Goal: Information Seeking & Learning: Learn about a topic

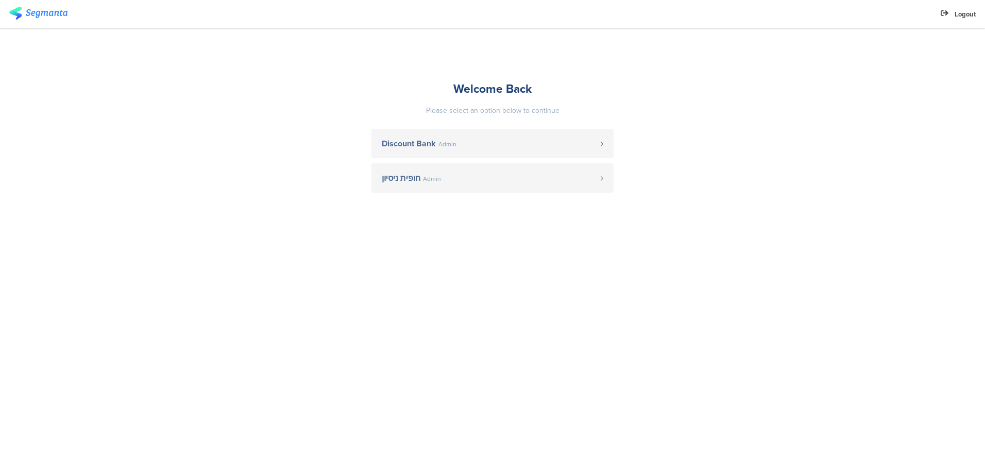
click at [430, 142] on span "Discount Bank" at bounding box center [409, 144] width 54 height 8
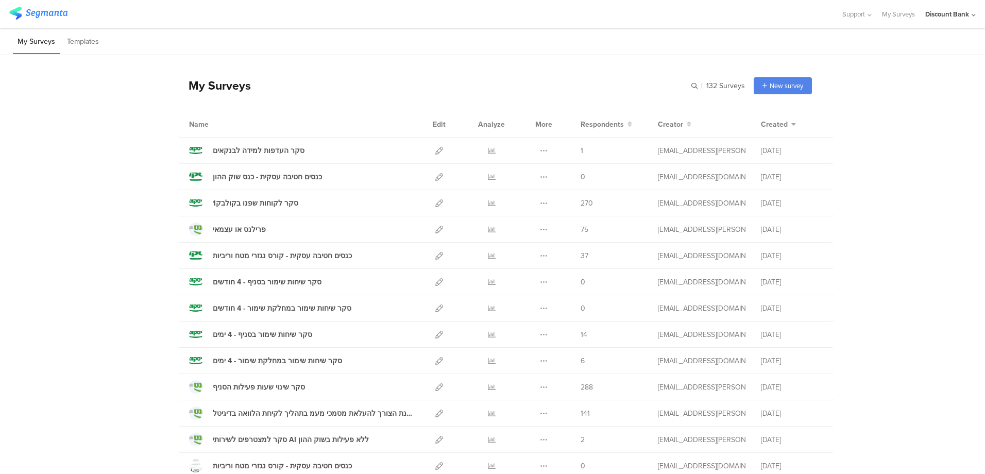
click at [488, 205] on icon at bounding box center [492, 203] width 8 height 8
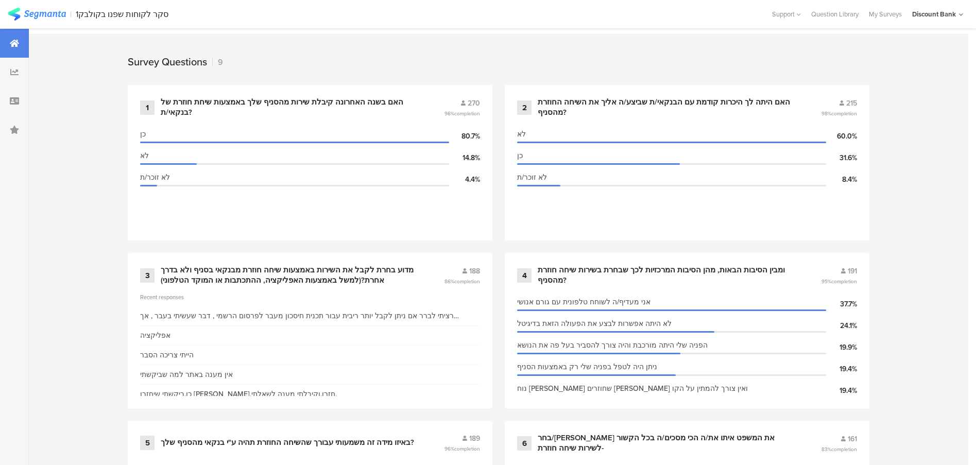
scroll to position [412, 0]
click at [274, 267] on div "מדוע בחרת לקבל את השירות באמצעות שיחה חוזרת מבנקאי בסניף ולא בדרך אחרת?(למשל בא…" at bounding box center [290, 276] width 259 height 20
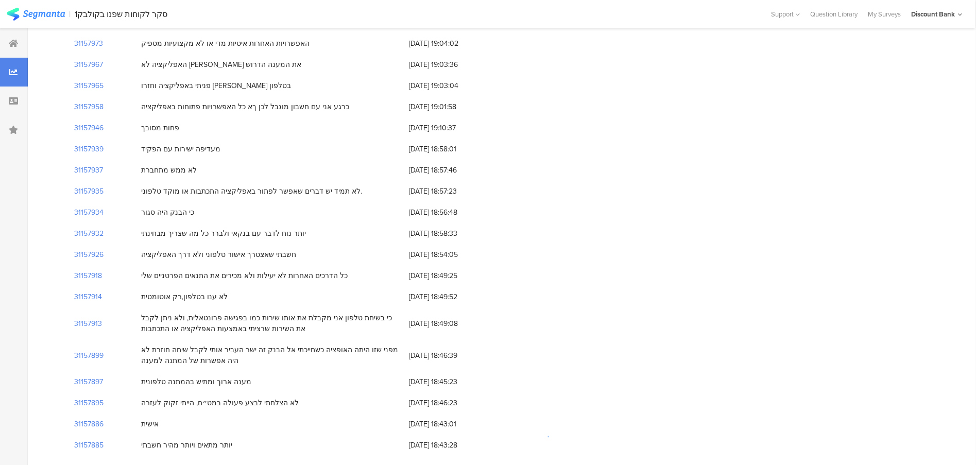
scroll to position [0, 1]
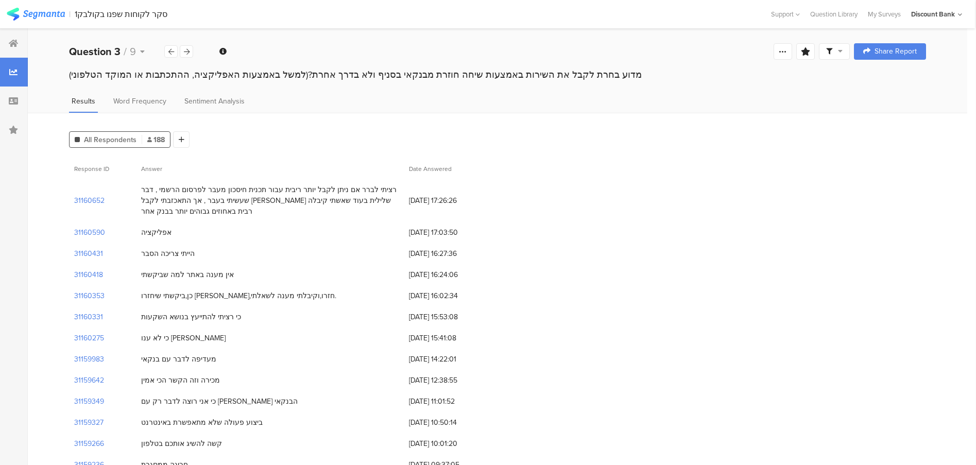
click at [155, 103] on span "Word Frequency" at bounding box center [139, 101] width 53 height 11
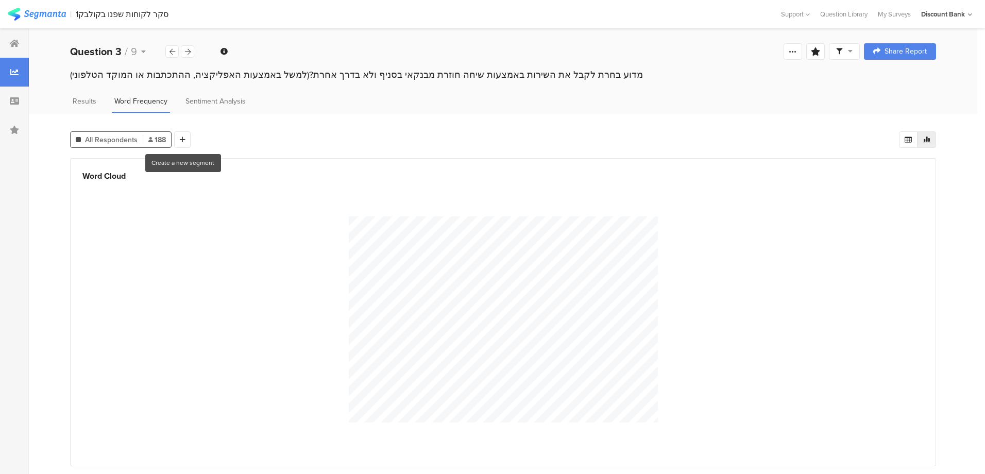
click at [185, 140] on div at bounding box center [182, 139] width 16 height 16
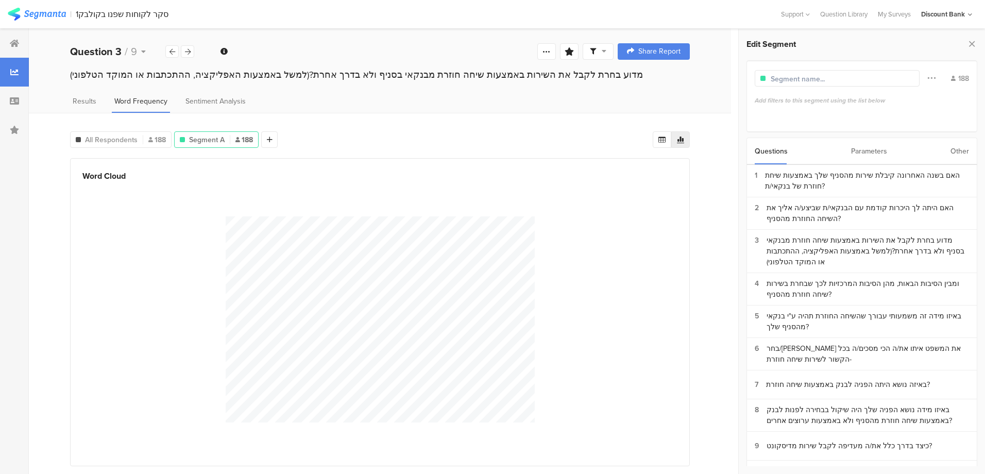
scroll to position [23, 0]
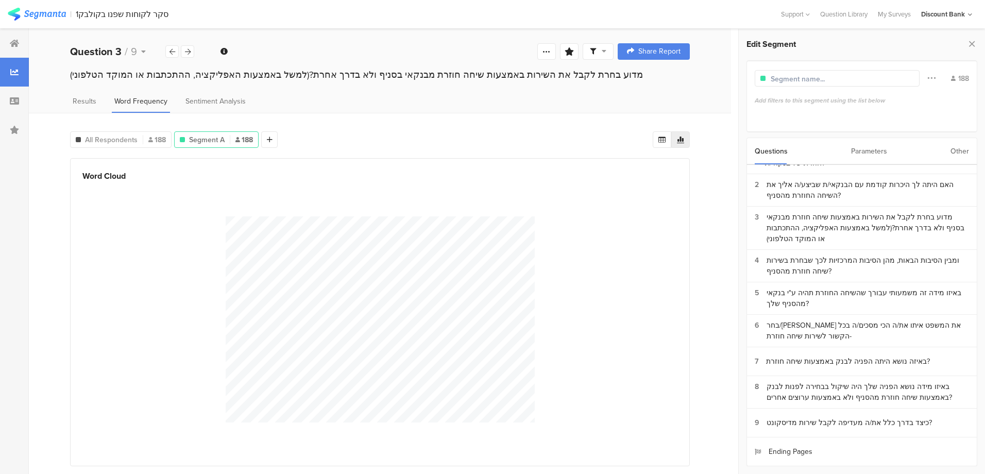
click at [802, 293] on div "באיזו מידה זה משמעותי עבורך שהשיחה החוזרת תהיה ע"י בנקאי מהסניף שלך?" at bounding box center [868, 298] width 202 height 22
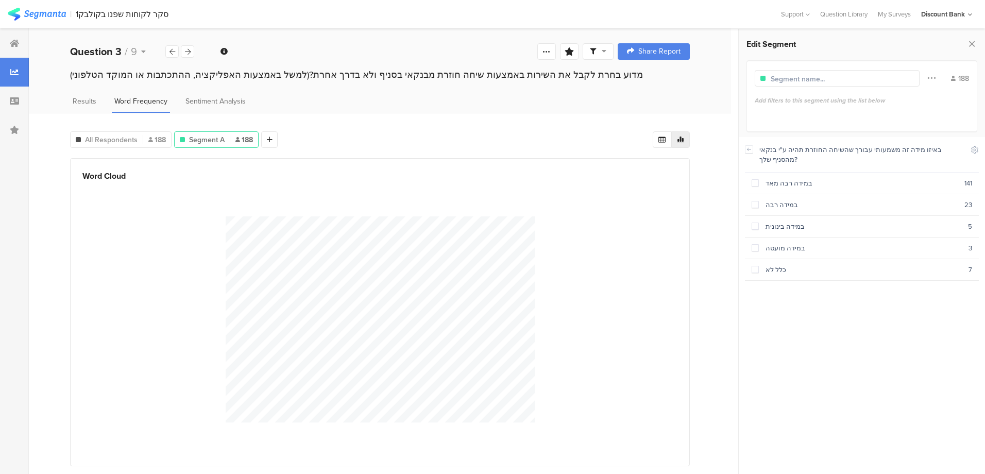
click at [754, 180] on span at bounding box center [755, 182] width 7 height 7
click at [750, 202] on section "במידה רבה 23" at bounding box center [862, 205] width 234 height 22
click at [864, 224] on div "במידה בינונית" at bounding box center [863, 227] width 209 height 10
click at [755, 244] on span at bounding box center [755, 247] width 7 height 7
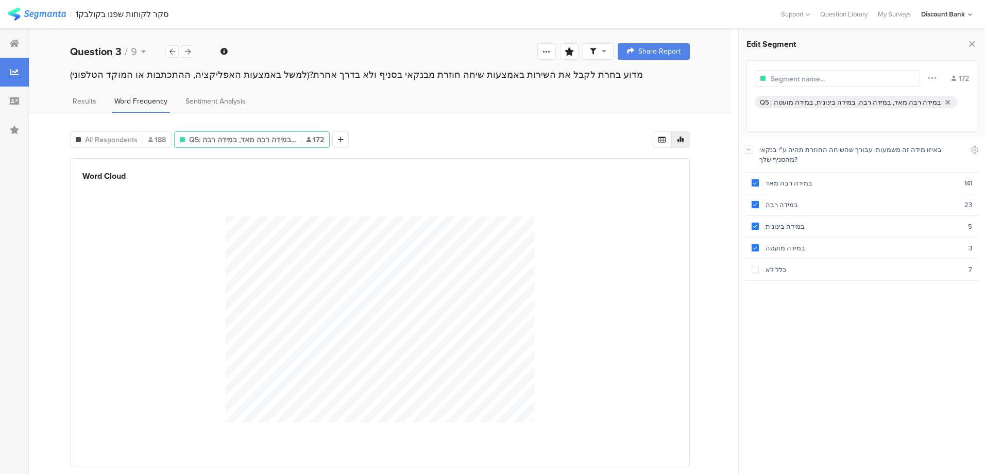
click at [757, 201] on span at bounding box center [755, 204] width 7 height 7
click at [304, 138] on icon at bounding box center [304, 139] width 5 height 5
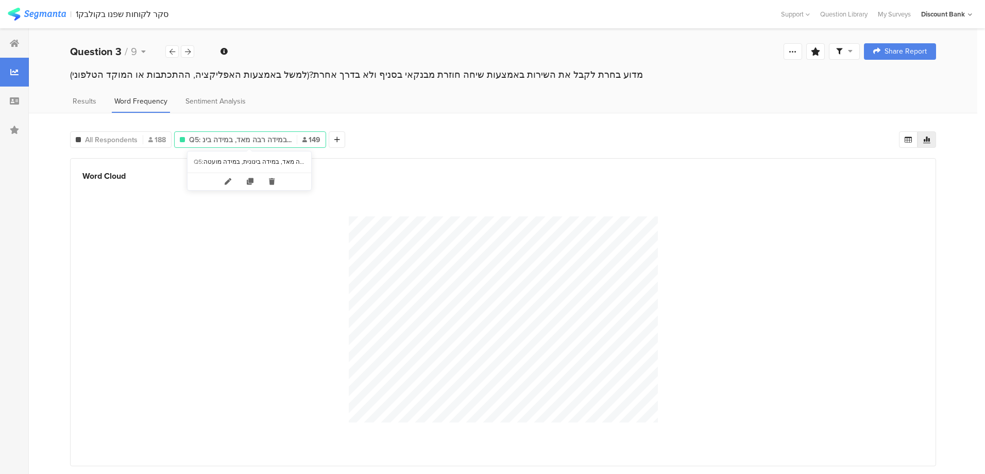
click at [273, 183] on icon at bounding box center [271, 181] width 21 height 17
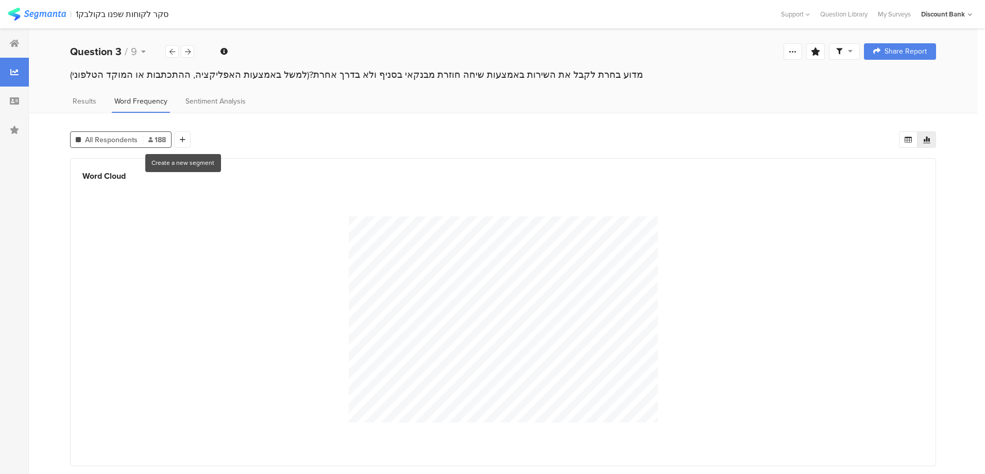
click at [182, 143] on div at bounding box center [182, 139] width 16 height 16
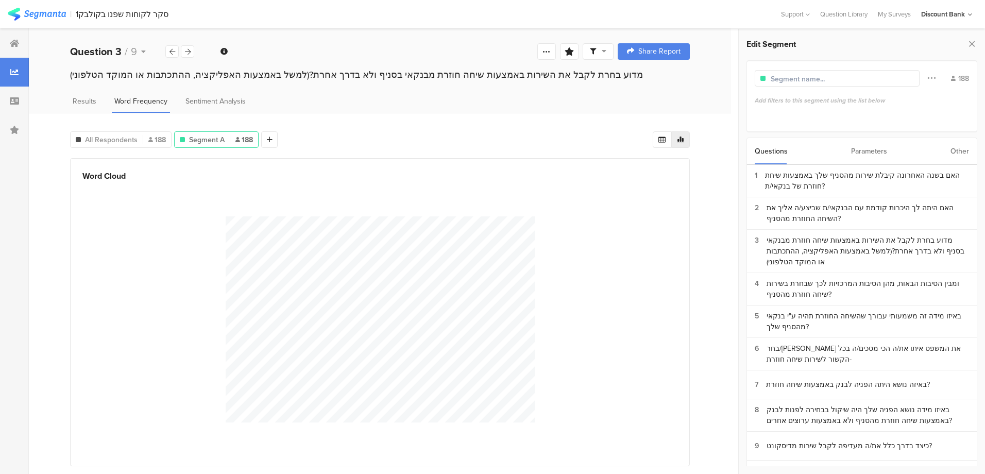
click at [829, 245] on div "מדוע בחרת לקבל את השירות באמצעות שיחה חוזרת מבנקאי בסניף ולא בדרך אחרת?(למשל בא…" at bounding box center [868, 251] width 202 height 32
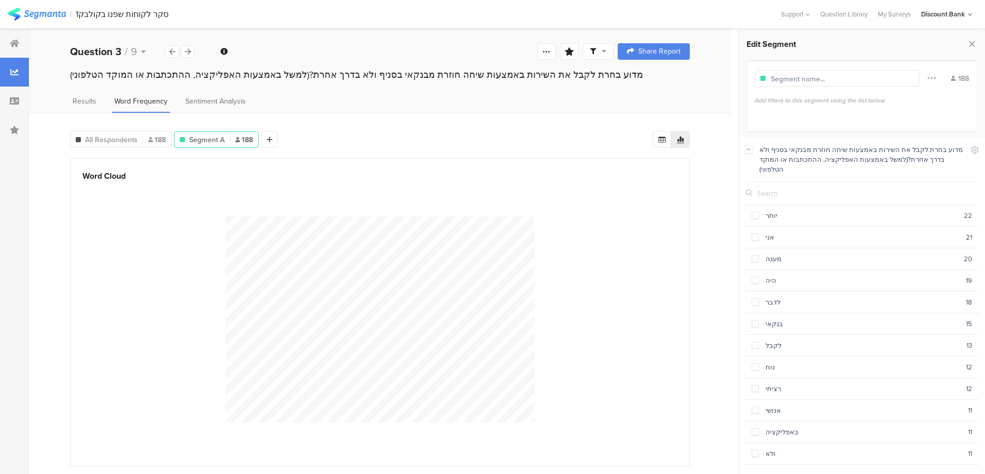
click at [755, 212] on span at bounding box center [755, 215] width 7 height 7
click at [755, 233] on span at bounding box center [755, 236] width 7 height 7
click at [754, 233] on span at bounding box center [755, 236] width 7 height 7
click at [753, 255] on span at bounding box center [755, 258] width 7 height 7
click at [754, 298] on span at bounding box center [755, 301] width 7 height 7
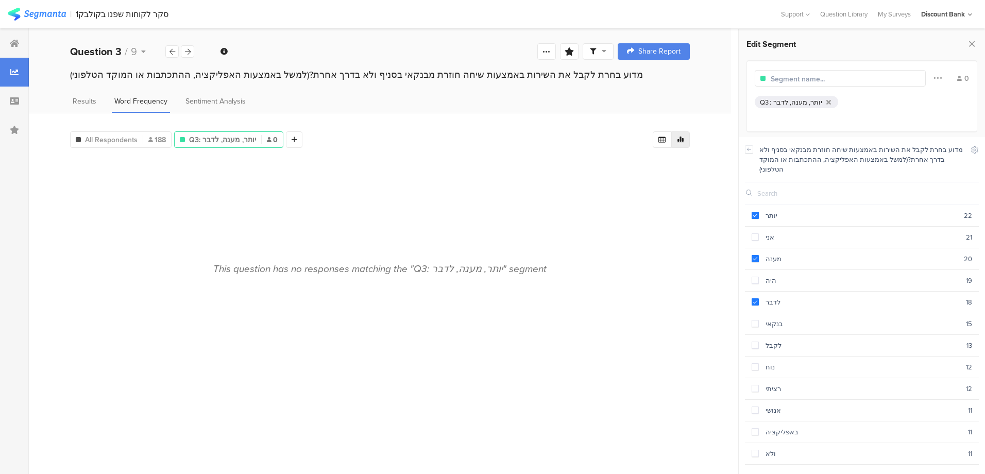
click at [755, 320] on span at bounding box center [755, 324] width 7 height 9
click at [758, 342] on span at bounding box center [755, 345] width 7 height 7
click at [757, 363] on span at bounding box center [755, 366] width 7 height 7
click at [754, 303] on span at bounding box center [755, 306] width 7 height 7
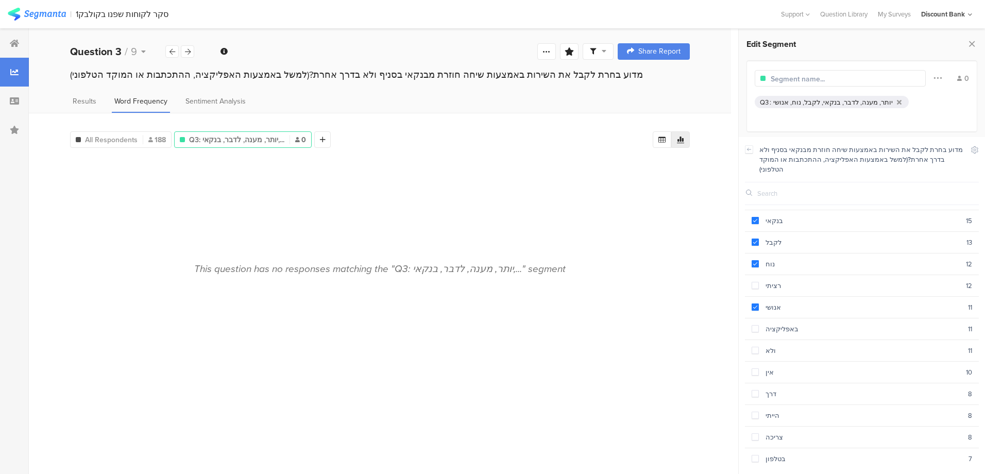
click at [755, 325] on span at bounding box center [755, 328] width 7 height 7
click at [755, 390] on span at bounding box center [755, 393] width 7 height 7
click at [756, 433] on span at bounding box center [755, 436] width 7 height 7
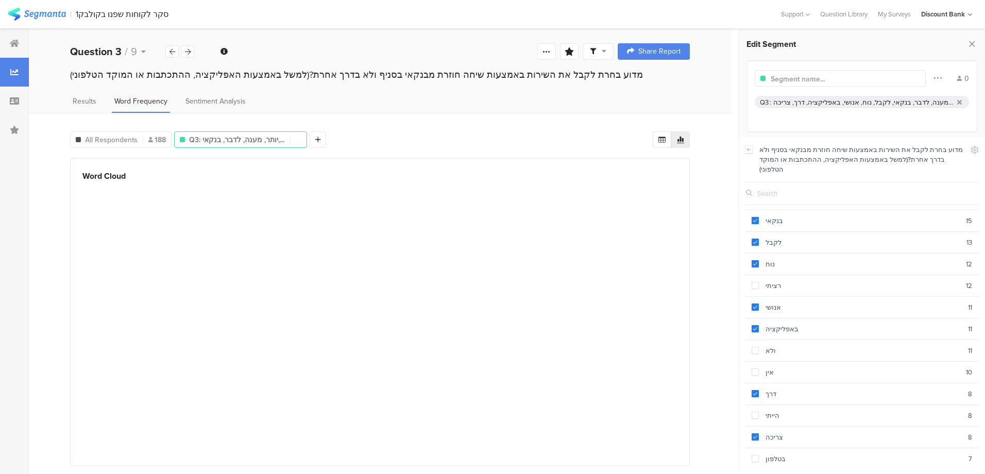
scroll to position [206, 0]
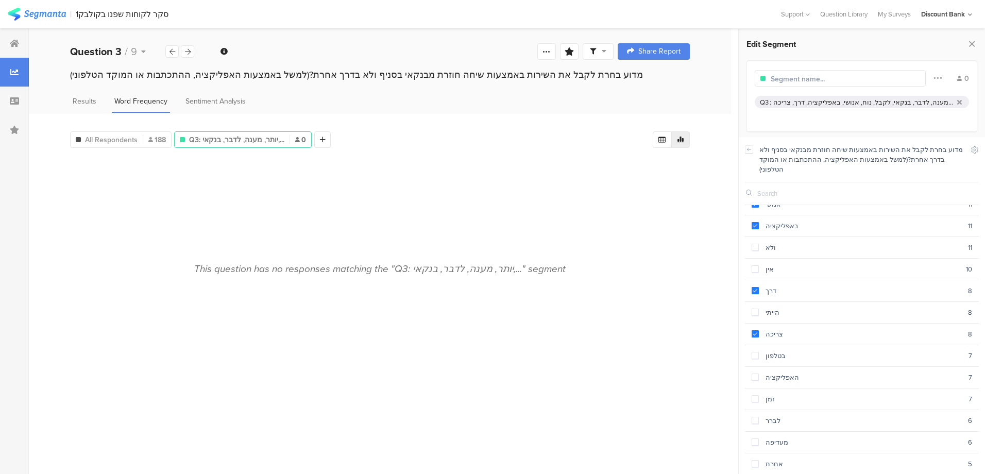
click at [755, 352] on span at bounding box center [755, 355] width 7 height 7
click at [756, 374] on span at bounding box center [755, 377] width 7 height 7
click at [755, 395] on span at bounding box center [755, 398] width 7 height 7
click at [755, 417] on span at bounding box center [755, 420] width 7 height 7
click at [754, 438] on span at bounding box center [755, 442] width 7 height 9
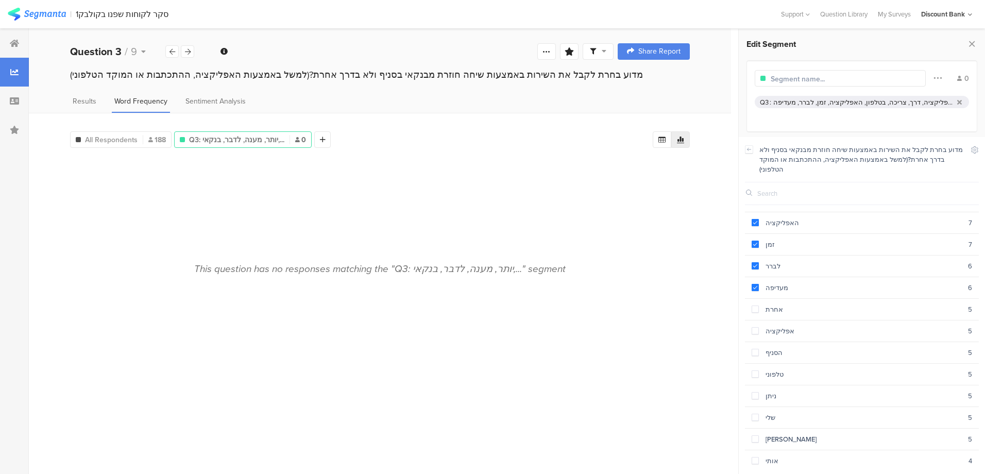
scroll to position [412, 0]
click at [754, 232] on span at bounding box center [755, 235] width 7 height 7
click at [753, 276] on span at bounding box center [755, 279] width 7 height 7
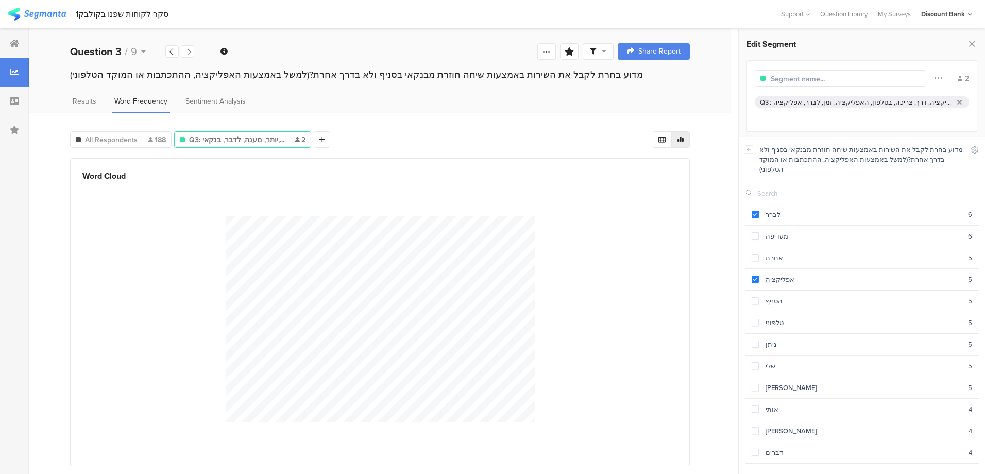
click at [756, 297] on span at bounding box center [755, 301] width 7 height 9
click at [755, 319] on span at bounding box center [755, 322] width 7 height 7
click at [755, 341] on span at bounding box center [755, 344] width 7 height 7
click at [757, 362] on span at bounding box center [755, 365] width 7 height 7
click at [756, 384] on span at bounding box center [755, 387] width 7 height 7
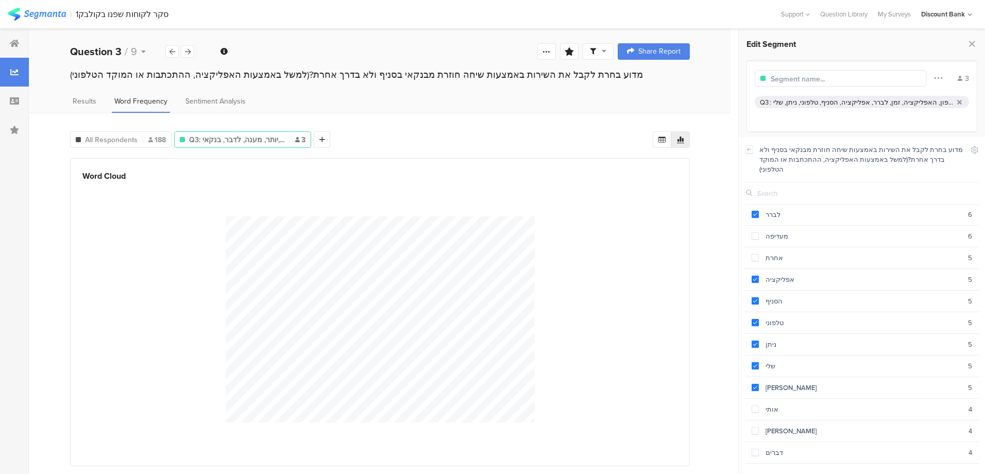
click at [756, 405] on span at bounding box center [755, 408] width 7 height 7
click at [755, 427] on span at bounding box center [755, 430] width 7 height 7
click at [754, 449] on span at bounding box center [755, 452] width 7 height 7
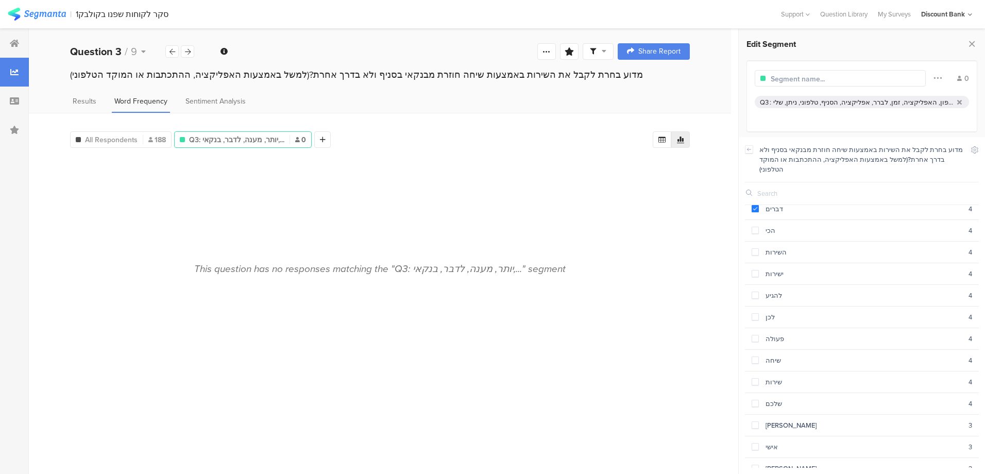
scroll to position [618, 0]
click at [751, 301] on section "ישירות 4" at bounding box center [862, 312] width 234 height 22
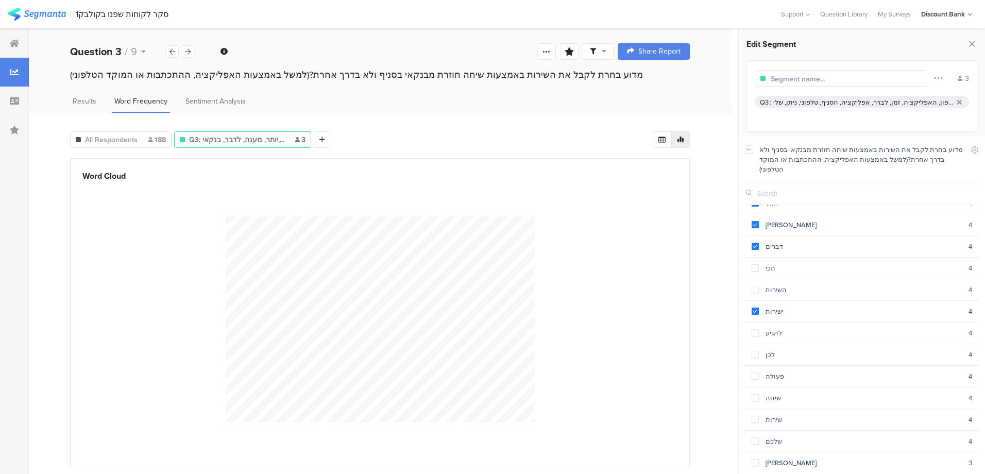
click at [753, 329] on span at bounding box center [755, 333] width 7 height 9
click at [753, 373] on span at bounding box center [755, 376] width 7 height 7
click at [756, 394] on span at bounding box center [755, 398] width 7 height 9
click at [758, 416] on span at bounding box center [755, 419] width 7 height 7
click at [758, 437] on span at bounding box center [755, 440] width 7 height 7
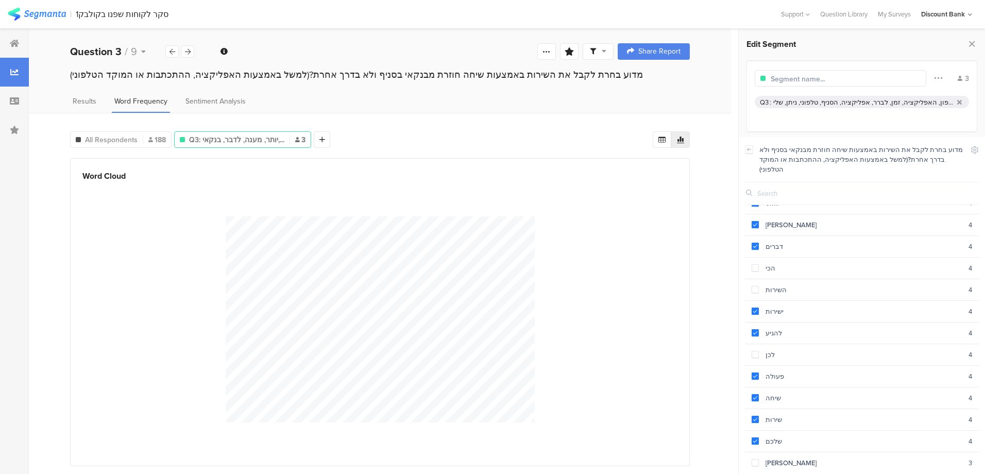
click at [758, 459] on span at bounding box center [755, 462] width 7 height 7
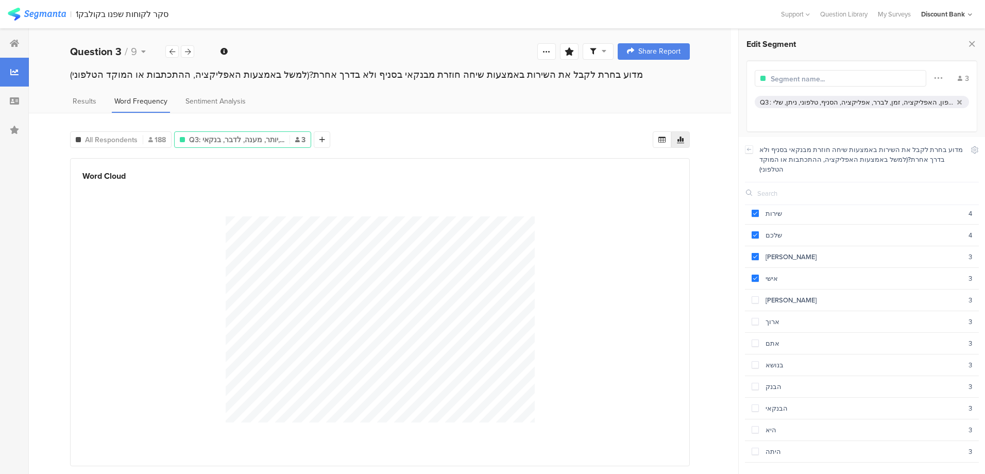
click at [753, 361] on span at bounding box center [755, 364] width 7 height 7
click at [757, 404] on span at bounding box center [755, 407] width 7 height 7
click at [757, 469] on span at bounding box center [755, 472] width 7 height 7
click at [756, 363] on span at bounding box center [755, 366] width 7 height 7
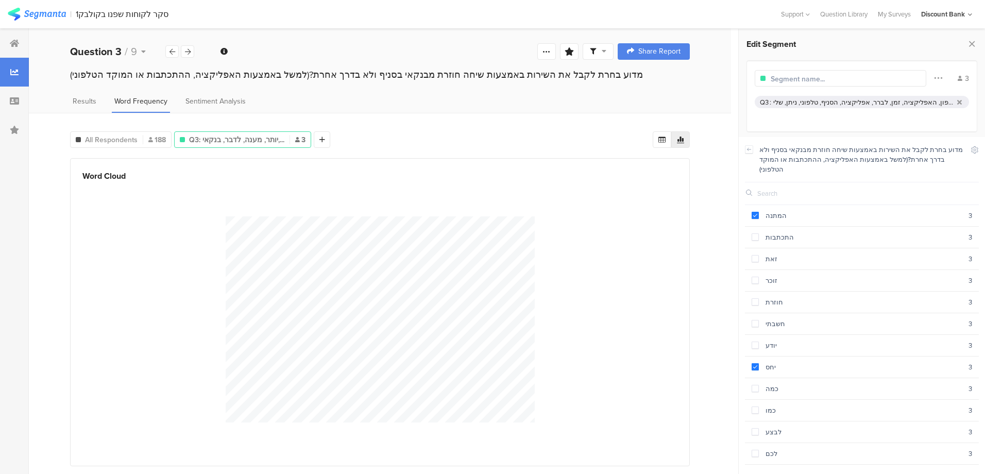
click at [753, 298] on span at bounding box center [755, 301] width 7 height 7
click at [753, 428] on span at bounding box center [755, 431] width 7 height 7
click at [753, 232] on section "אני 21" at bounding box center [862, 238] width 234 height 22
click at [264, 182] on icon at bounding box center [263, 181] width 21 height 17
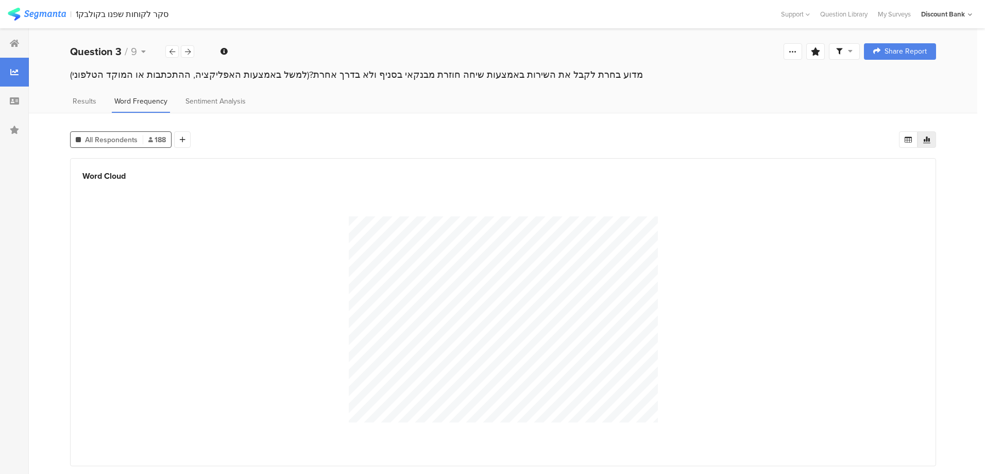
click at [207, 99] on span "Sentiment Analysis" at bounding box center [215, 101] width 60 height 11
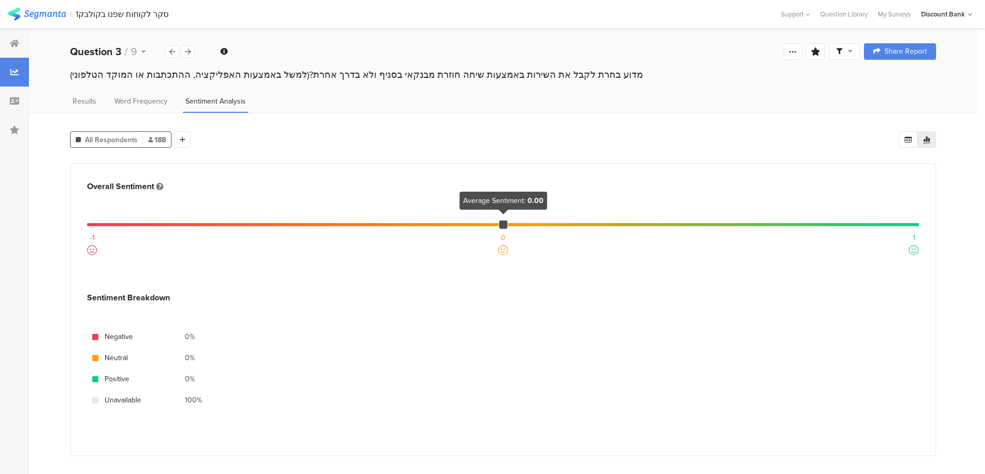
click at [159, 105] on span "Word Frequency" at bounding box center [140, 101] width 53 height 11
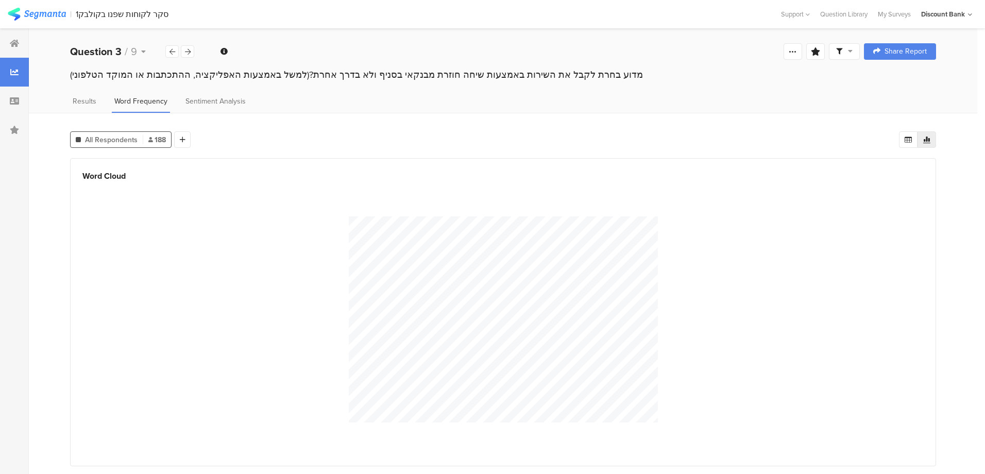
click at [186, 139] on div at bounding box center [182, 139] width 16 height 16
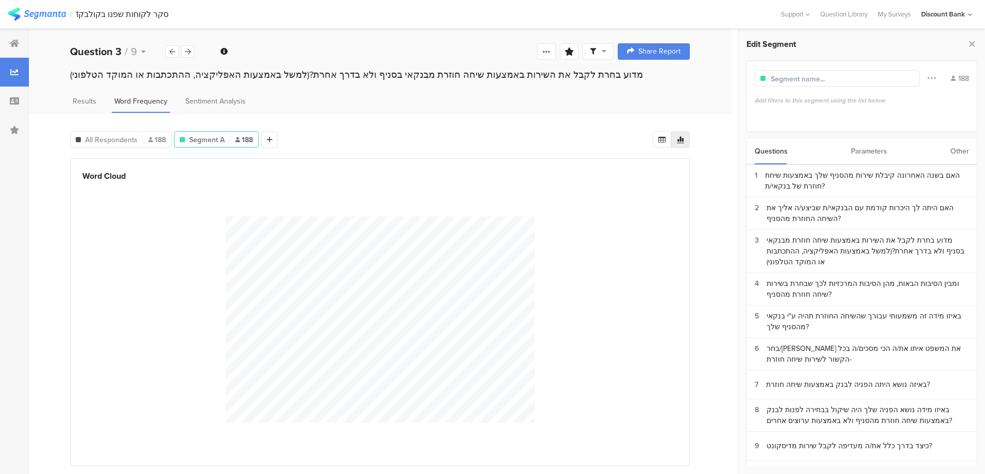
click at [847, 178] on div "האם בשנה האחרונה קיבלת שירות מהסניף שלך באמצעות שיחת חוזרת של בנקאי/ת?" at bounding box center [867, 181] width 204 height 22
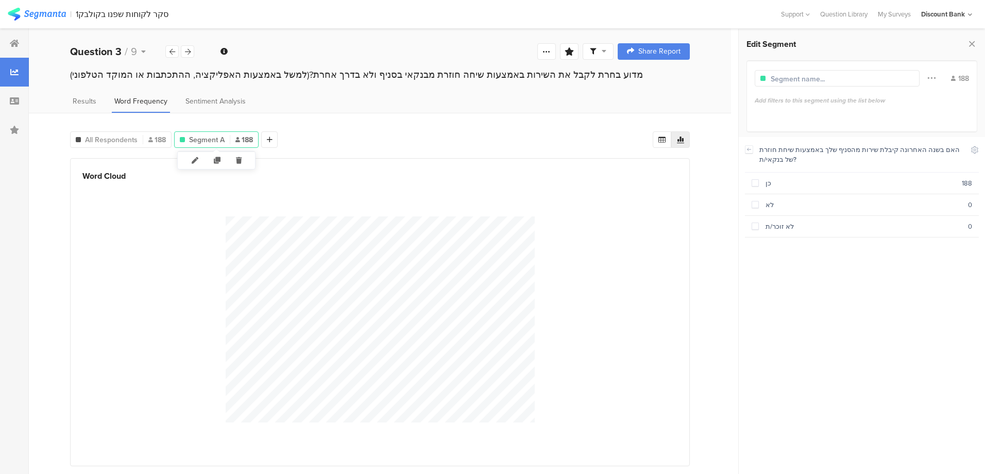
click at [239, 161] on icon at bounding box center [238, 160] width 21 height 17
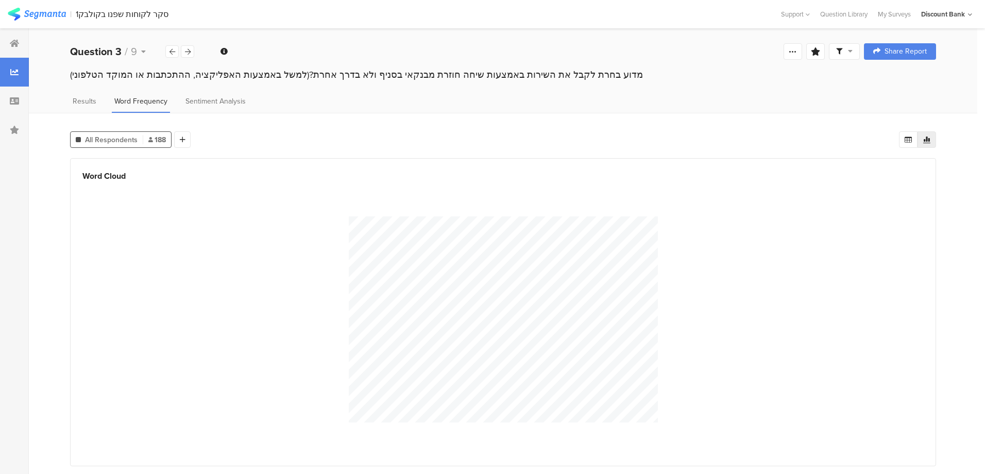
click at [180, 141] on icon at bounding box center [183, 139] width 6 height 7
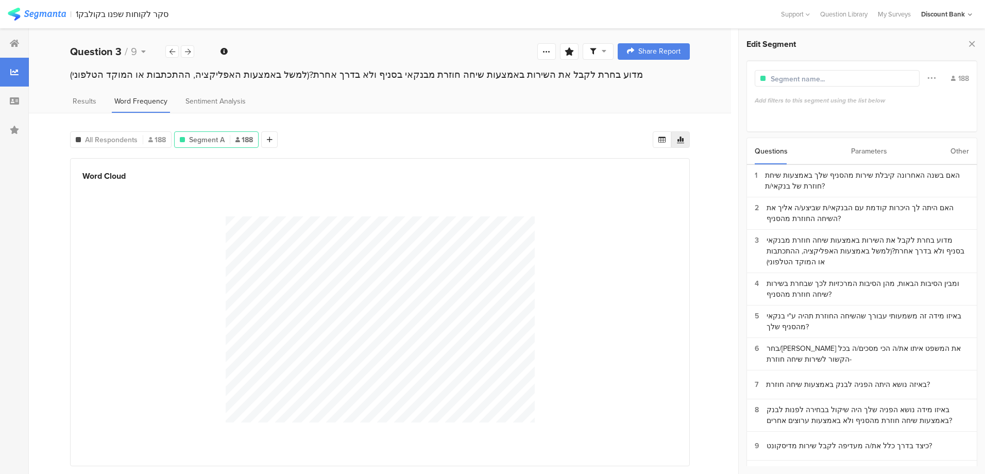
click at [813, 213] on div "האם היתה לך היכרות קודמת עם הבנקאי/ת שביצע/ה אליך את השיחה החוזרת מהסניף?" at bounding box center [868, 213] width 202 height 22
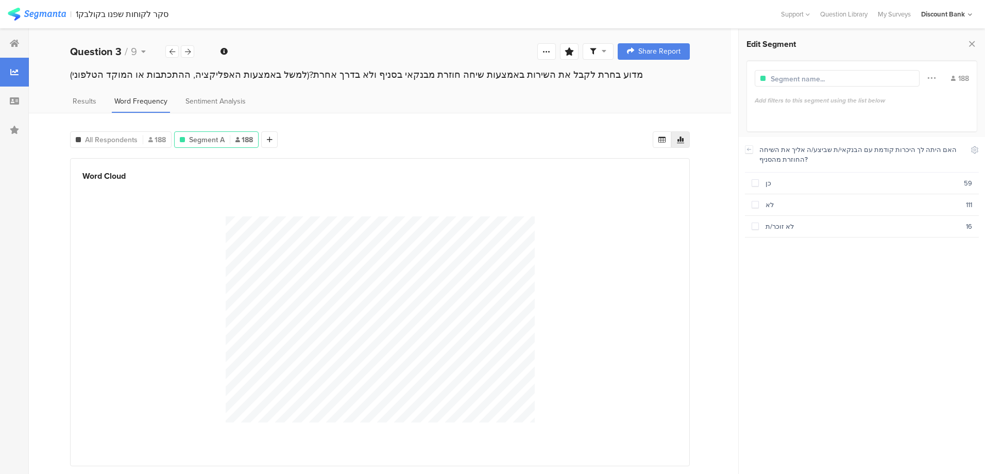
click at [755, 203] on span at bounding box center [755, 204] width 7 height 7
click at [754, 179] on span at bounding box center [755, 182] width 7 height 7
click at [753, 201] on span at bounding box center [755, 204] width 7 height 7
click at [758, 179] on span at bounding box center [755, 182] width 7 height 7
click at [757, 202] on span at bounding box center [755, 204] width 7 height 7
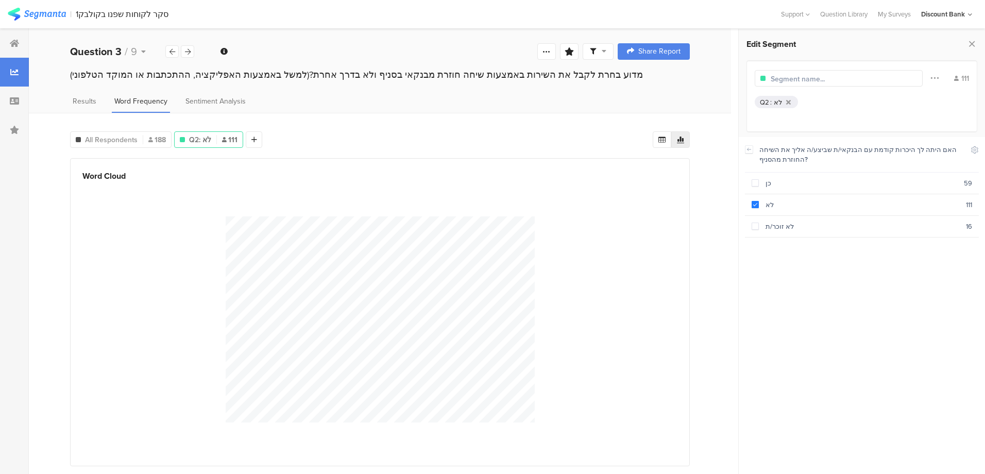
click at [755, 184] on span at bounding box center [755, 182] width 7 height 7
click at [755, 206] on span at bounding box center [755, 204] width 7 height 7
click at [227, 181] on icon at bounding box center [228, 181] width 21 height 17
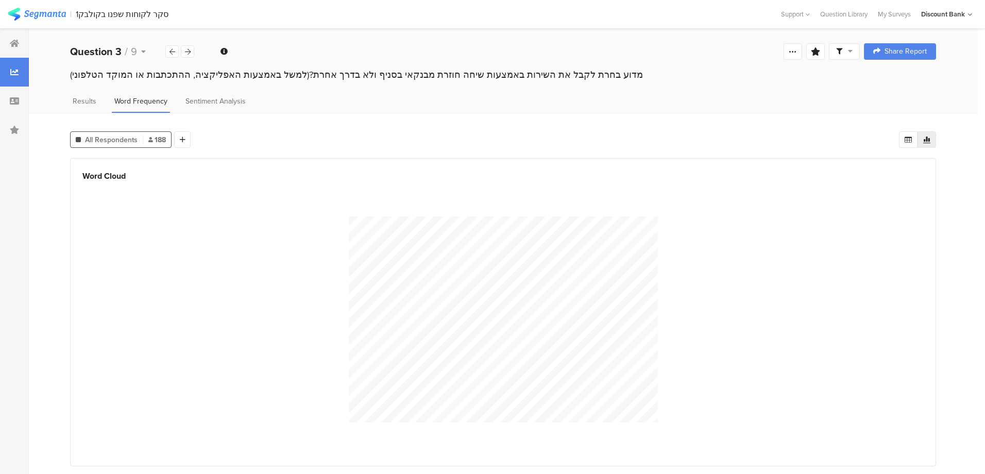
click at [183, 138] on icon at bounding box center [183, 139] width 6 height 7
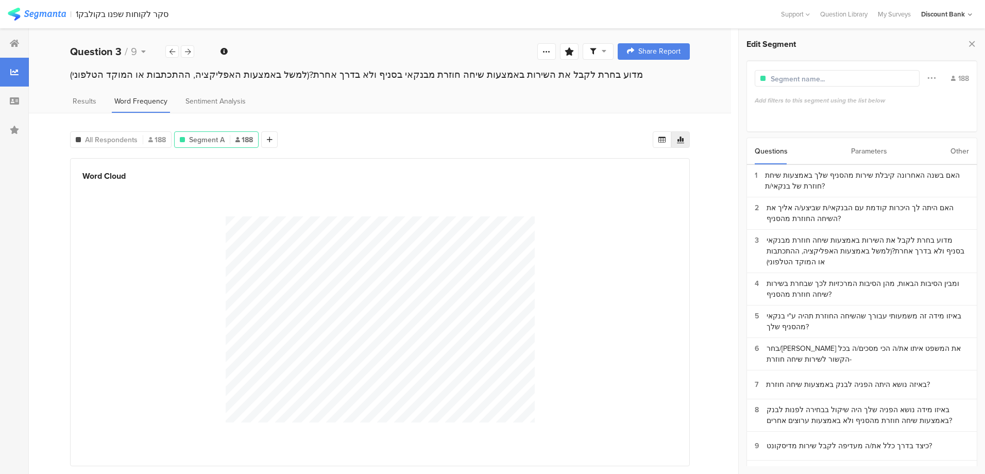
scroll to position [23, 0]
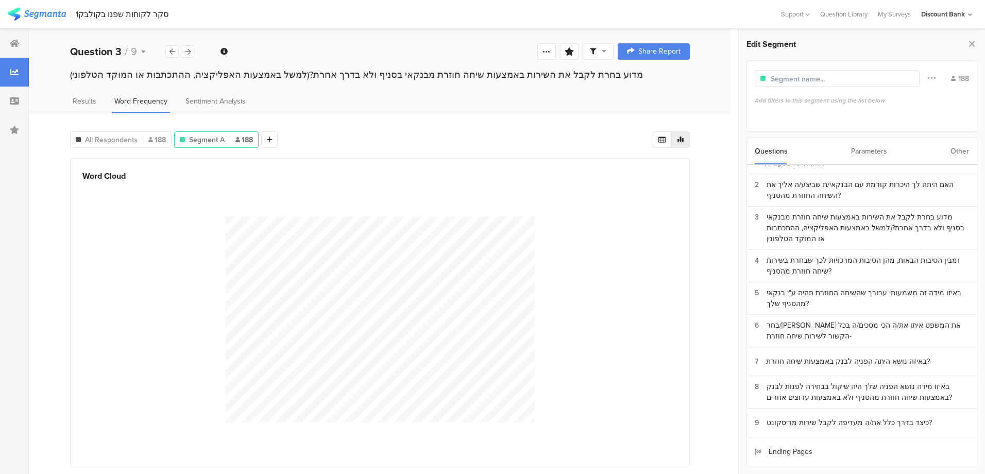
click at [789, 396] on div "באיזו מידה נושא הפניה שלך היה שיקול בבחירה לפנות לבנק באמצעות שיחה חוזרת מהסניף…" at bounding box center [868, 392] width 202 height 22
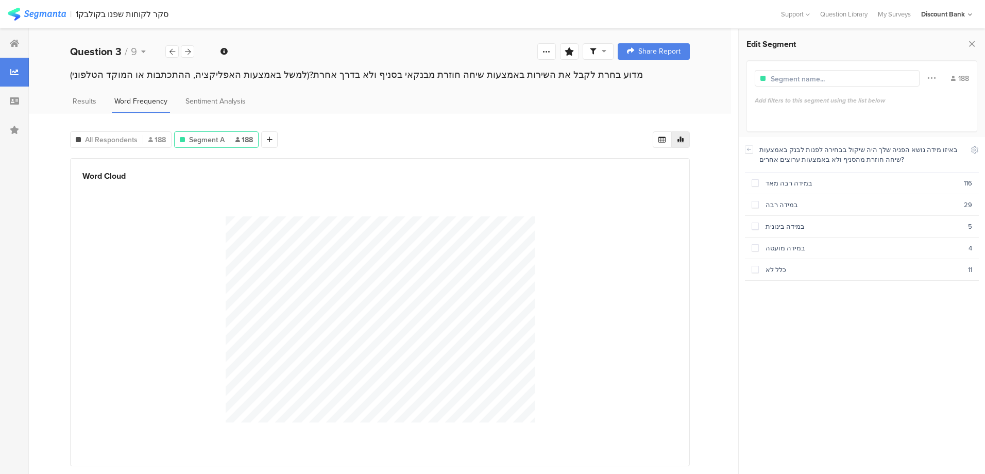
click at [751, 181] on section "במידה רבה מאד 116" at bounding box center [862, 184] width 234 height 22
click at [755, 194] on section "במידה רבה 29" at bounding box center [862, 205] width 234 height 22
click at [756, 201] on span at bounding box center [755, 204] width 7 height 7
click at [756, 205] on span at bounding box center [755, 204] width 7 height 7
click at [754, 184] on span at bounding box center [755, 182] width 7 height 7
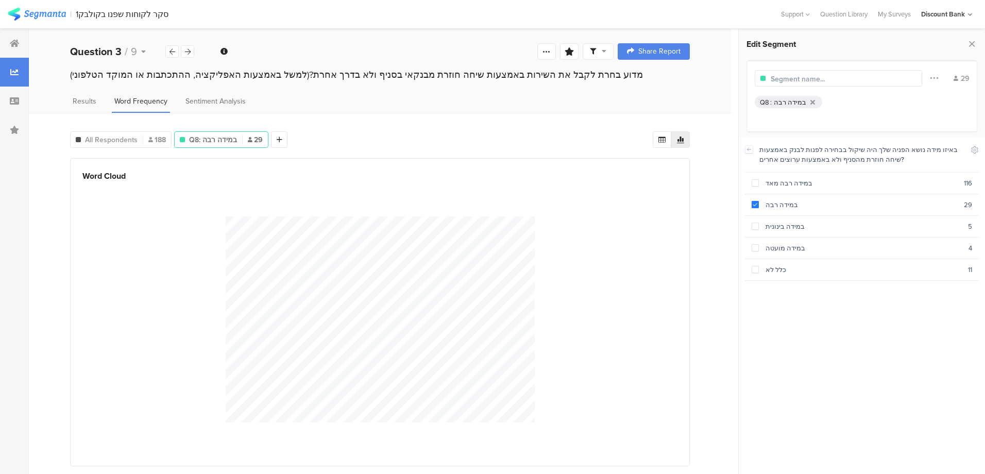
click at [756, 227] on span at bounding box center [755, 226] width 7 height 7
click at [756, 249] on span at bounding box center [755, 247] width 7 height 7
click at [755, 266] on span at bounding box center [755, 269] width 7 height 7
click at [755, 270] on span at bounding box center [755, 270] width 7 height 9
click at [756, 181] on span at bounding box center [755, 182] width 7 height 7
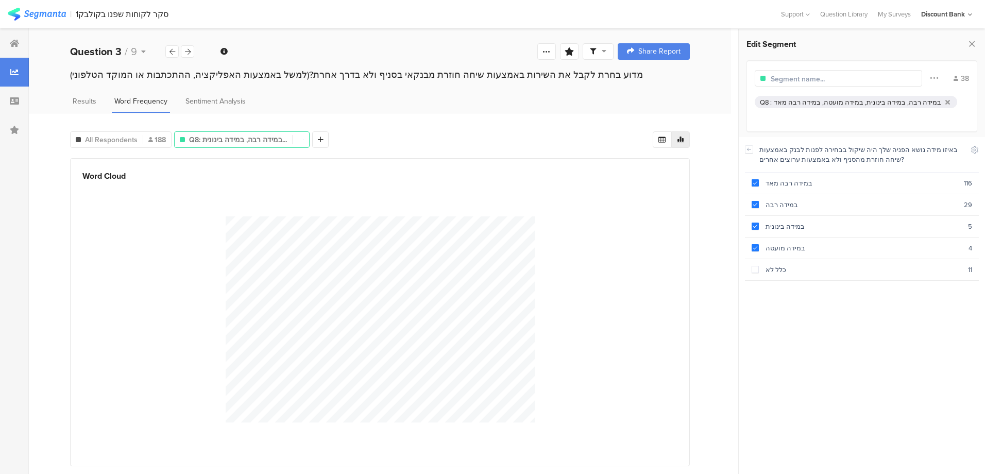
click at [756, 244] on span at bounding box center [755, 247] width 7 height 7
click at [756, 230] on section "במידה בינונית 5" at bounding box center [862, 227] width 234 height 22
click at [754, 212] on section "במידה רבה 29" at bounding box center [862, 205] width 234 height 22
click at [250, 179] on icon at bounding box center [251, 181] width 21 height 17
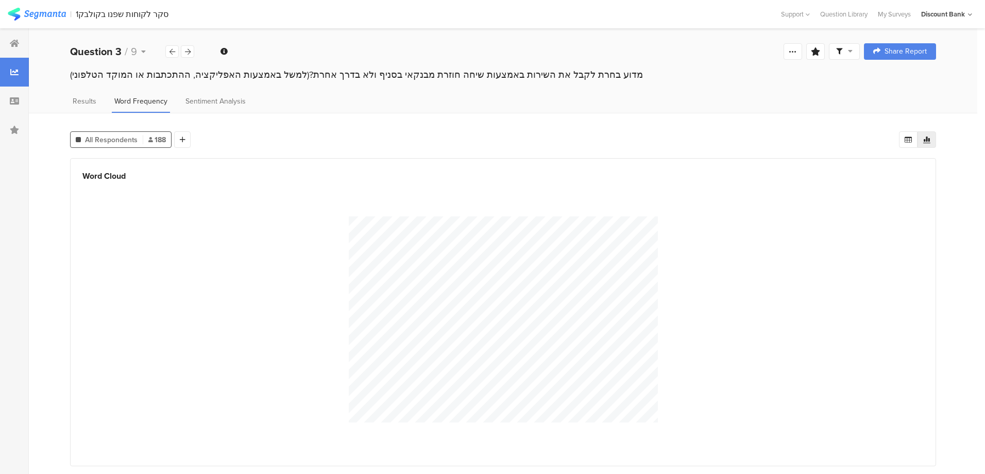
click at [182, 139] on icon at bounding box center [183, 139] width 6 height 7
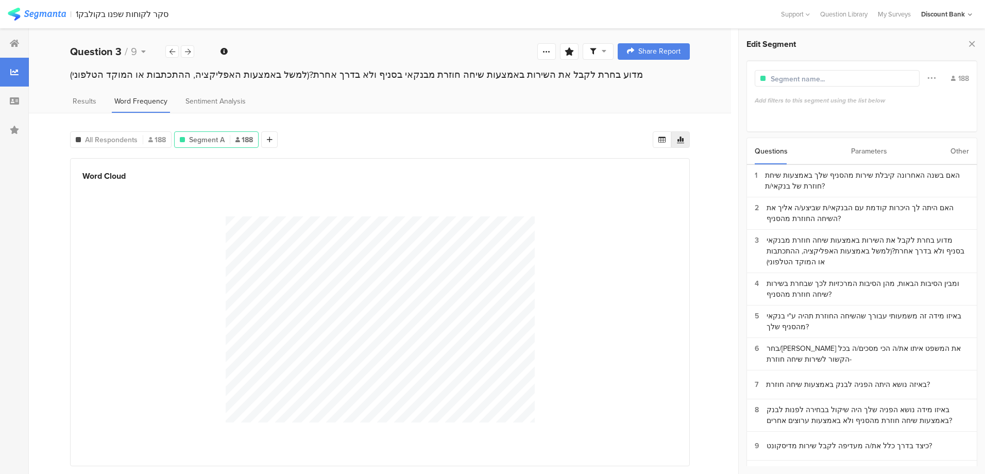
scroll to position [23, 0]
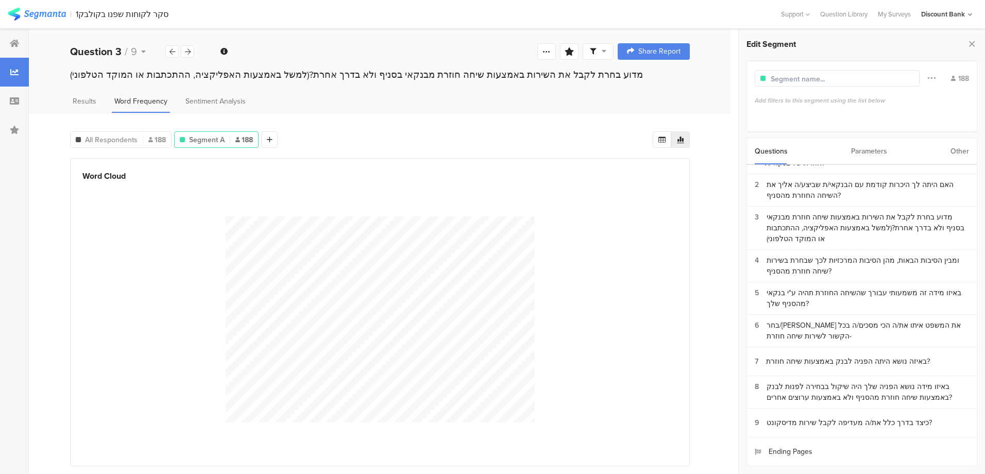
click at [808, 424] on div "כיצד בדרך כלל את/ה מעדיפה לקבל שירות מדיסקונט?" at bounding box center [849, 422] width 165 height 11
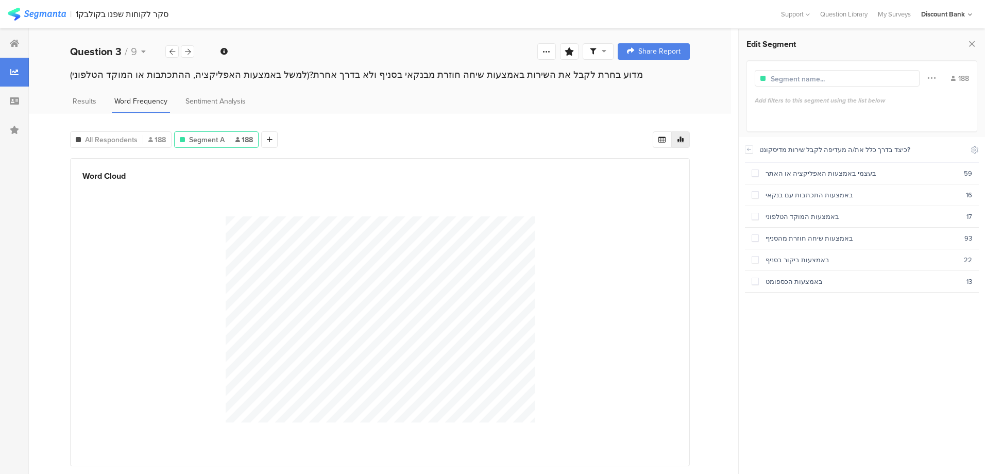
click at [756, 175] on span at bounding box center [755, 173] width 7 height 7
click at [756, 192] on span at bounding box center [755, 194] width 7 height 7
click at [756, 215] on span at bounding box center [755, 216] width 7 height 7
click at [754, 238] on span at bounding box center [755, 237] width 7 height 7
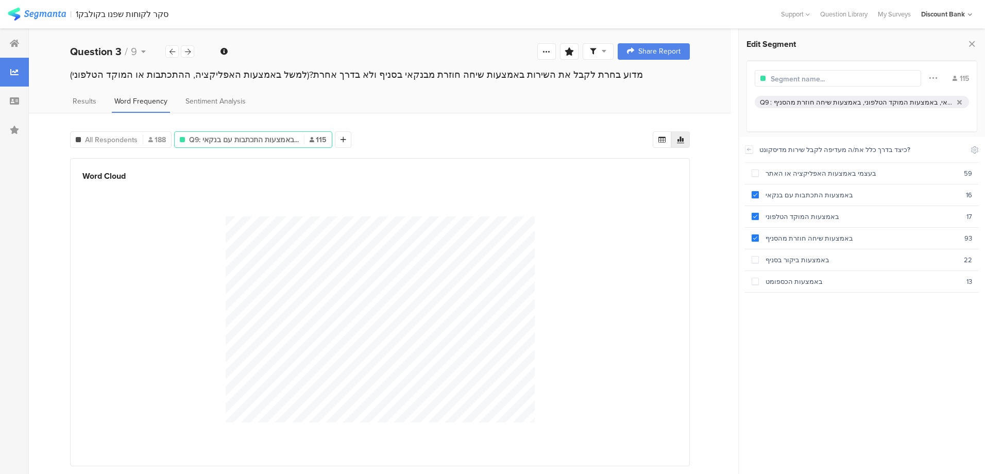
scroll to position [23, 0]
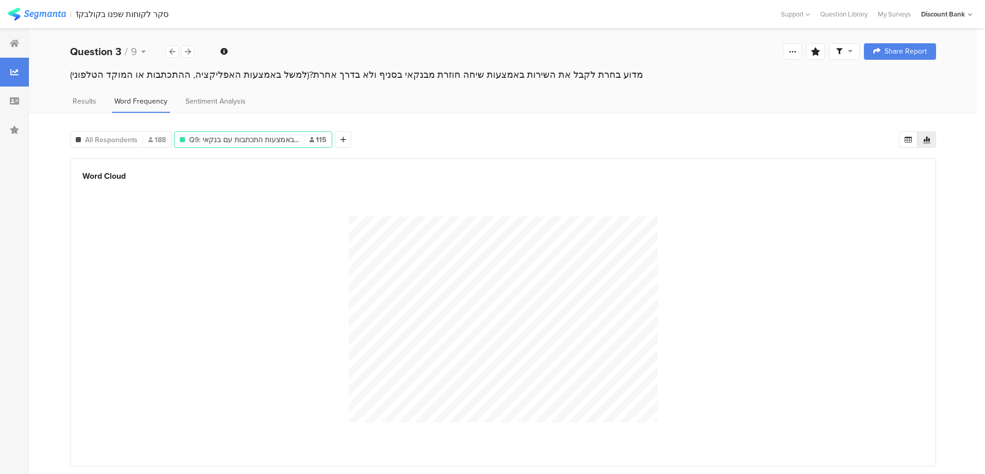
click at [12, 41] on icon at bounding box center [14, 43] width 9 height 8
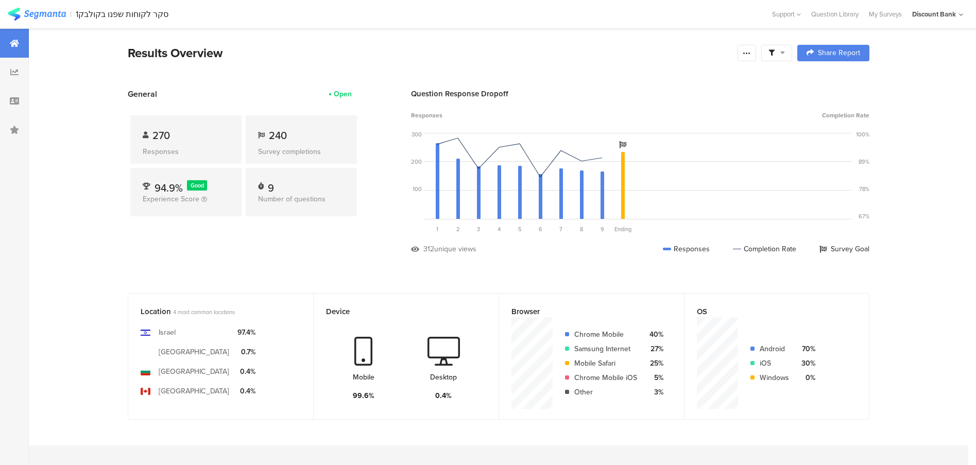
scroll to position [31, 0]
